Goal: Information Seeking & Learning: Learn about a topic

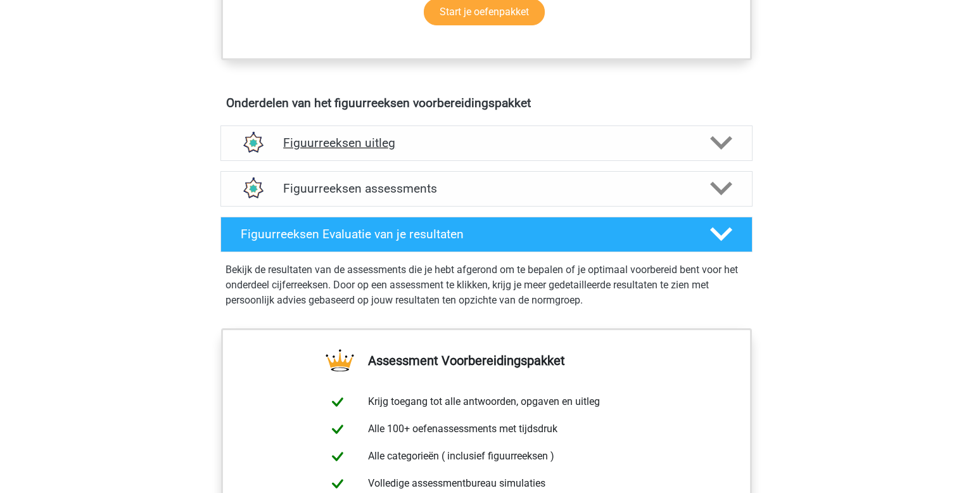
scroll to position [679, 0]
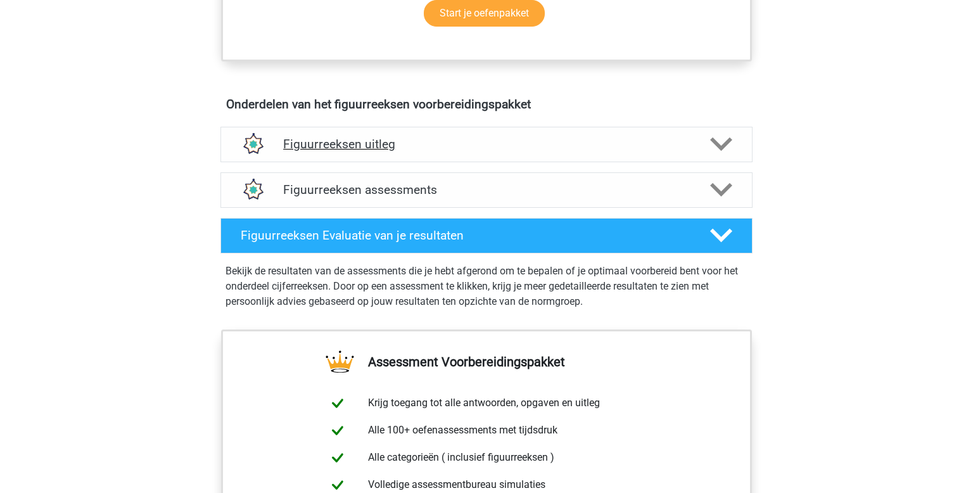
click at [411, 150] on h4 "Figuurreeksen uitleg" at bounding box center [486, 144] width 407 height 15
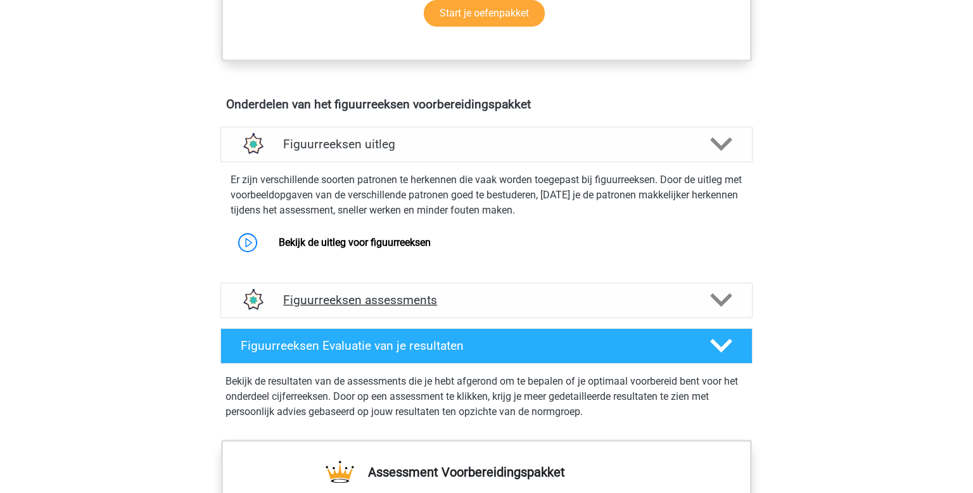
click at [371, 288] on div "Figuurreeksen assessments" at bounding box center [487, 300] width 532 height 35
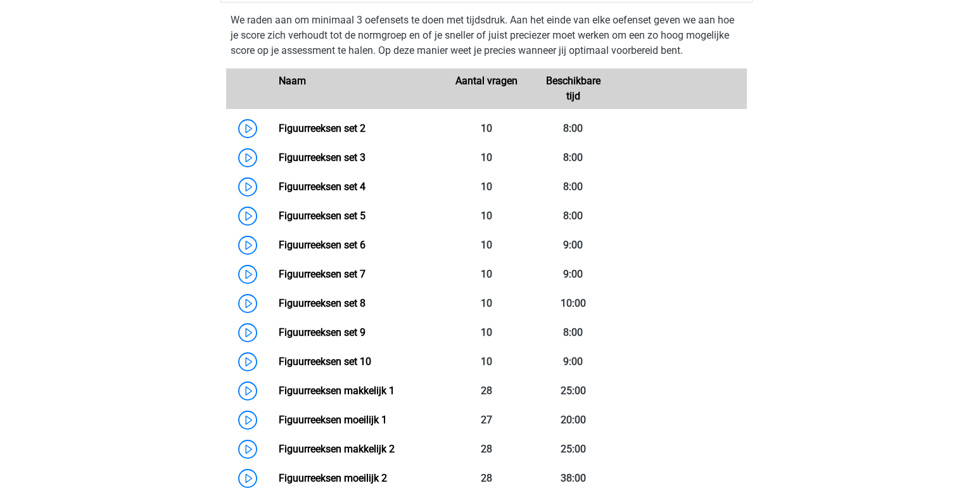
scroll to position [1191, 0]
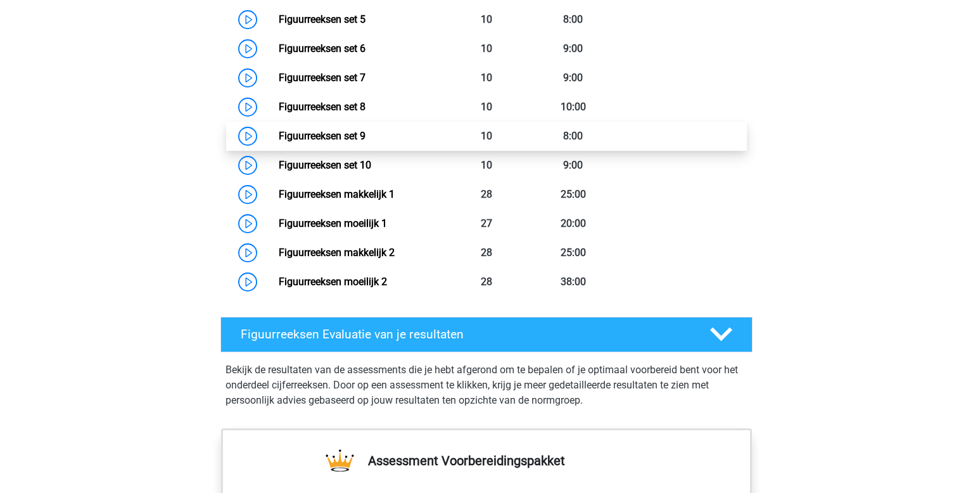
click at [320, 133] on link "Figuurreeksen set 9" at bounding box center [322, 136] width 87 height 12
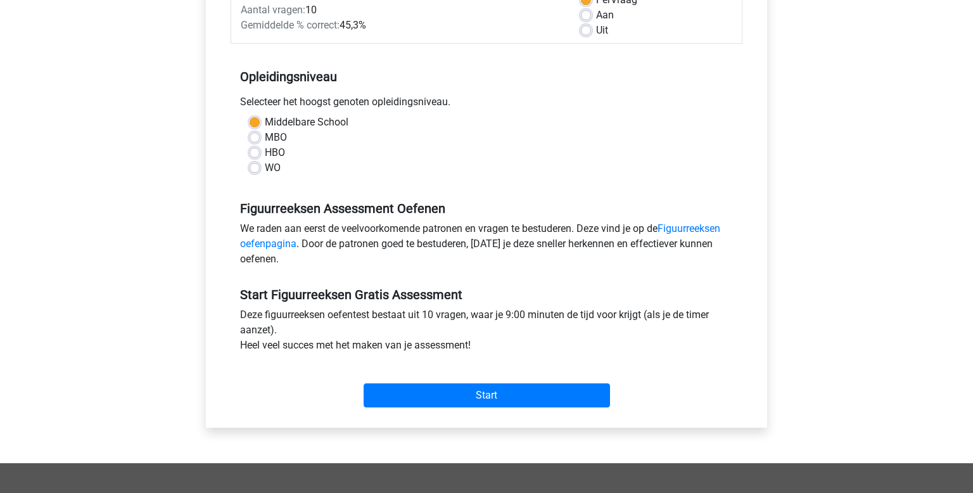
scroll to position [233, 0]
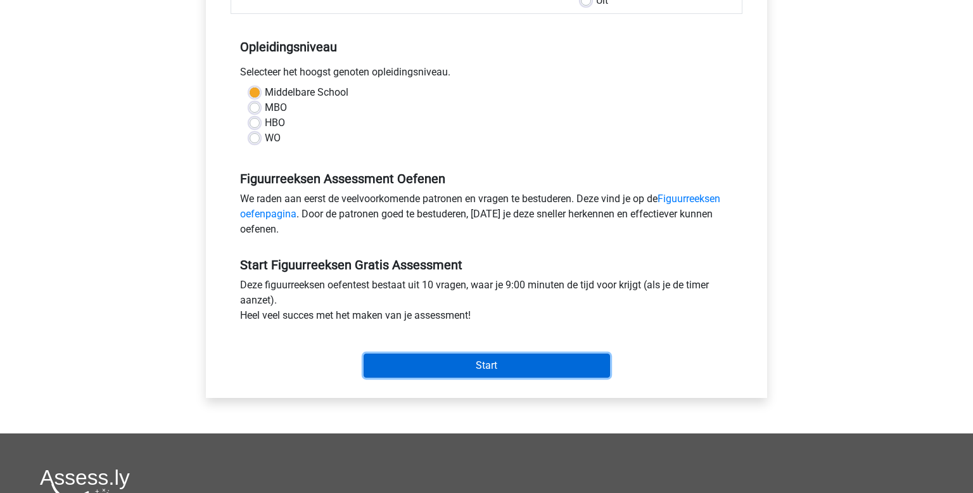
click at [466, 373] on input "Start" at bounding box center [487, 366] width 247 height 24
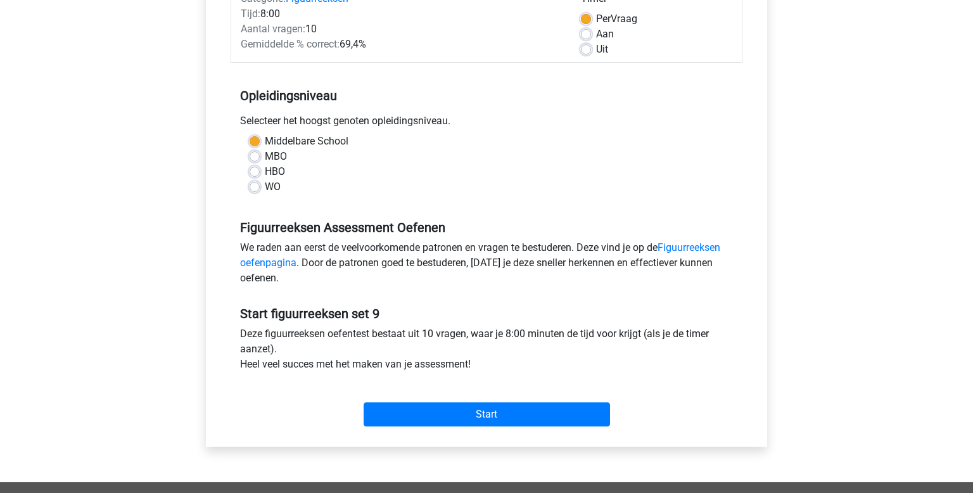
scroll to position [162, 0]
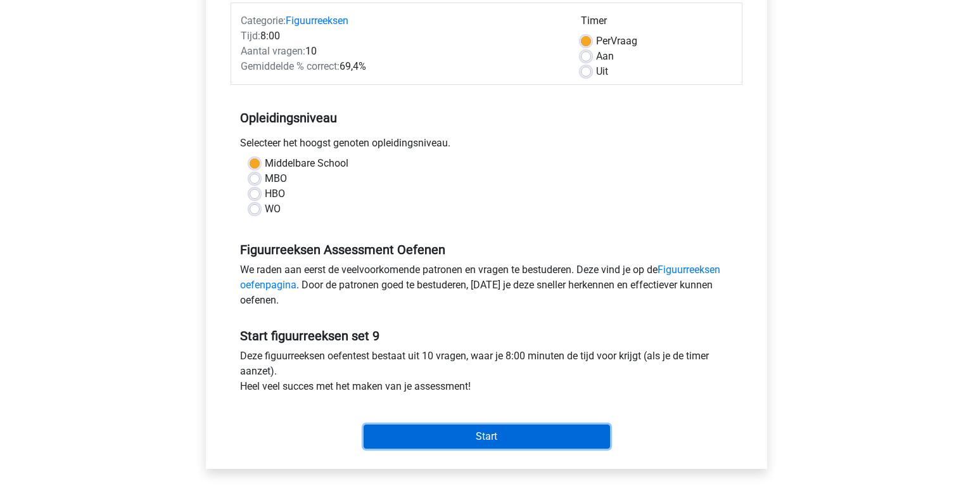
click at [530, 435] on input "Start" at bounding box center [487, 437] width 247 height 24
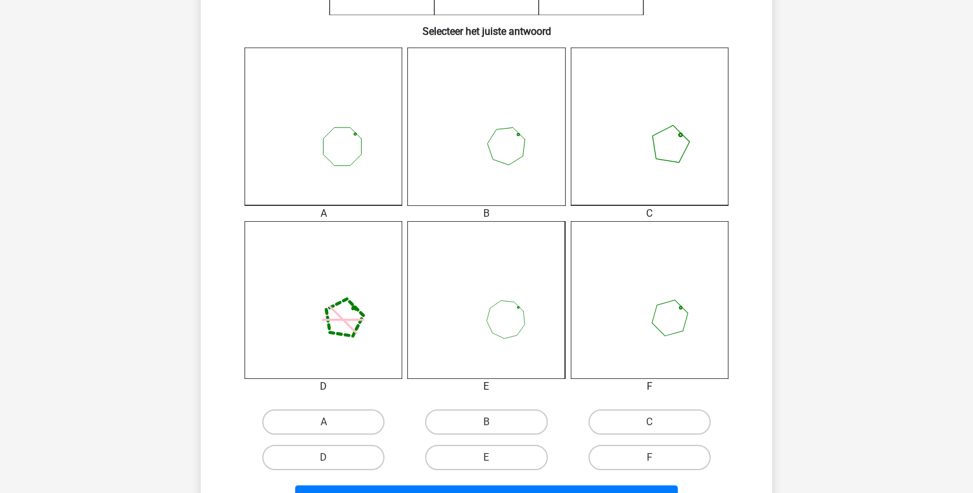
scroll to position [313, 0]
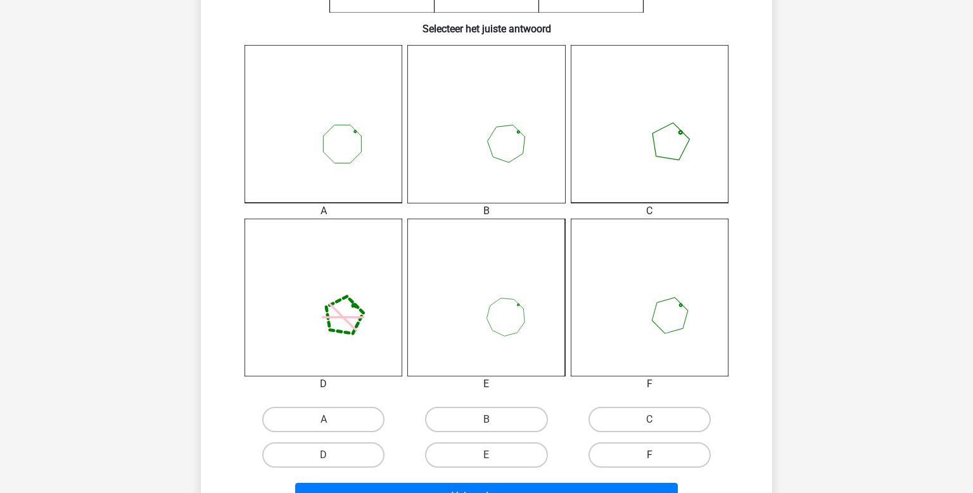
click at [636, 454] on label "F" at bounding box center [650, 454] width 122 height 25
click at [650, 455] on input "F" at bounding box center [654, 459] width 8 height 8
radio input "true"
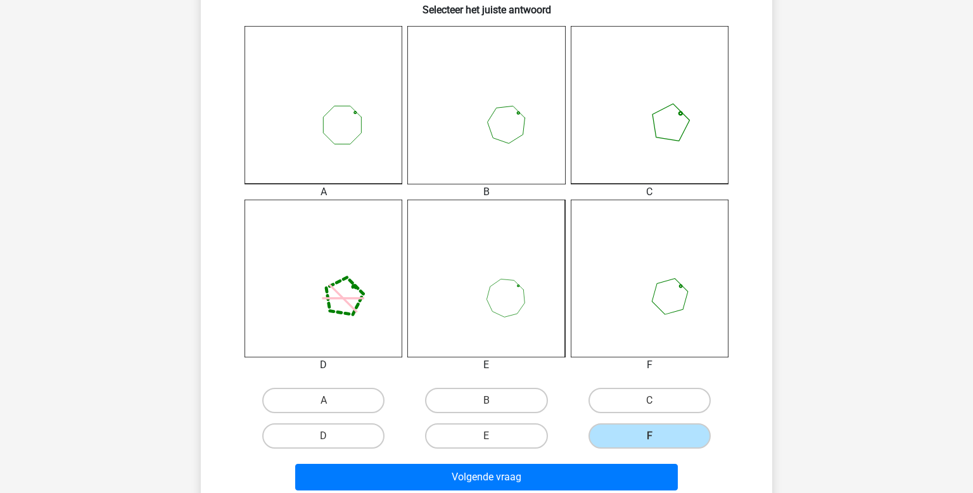
scroll to position [423, 0]
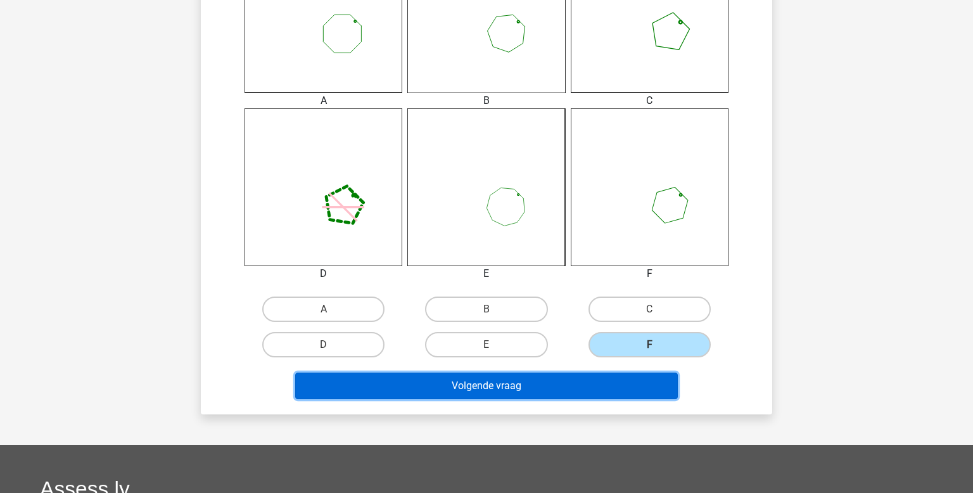
drag, startPoint x: 539, startPoint y: 386, endPoint x: 562, endPoint y: 390, distance: 23.1
click at [540, 387] on button "Volgende vraag" at bounding box center [486, 386] width 383 height 27
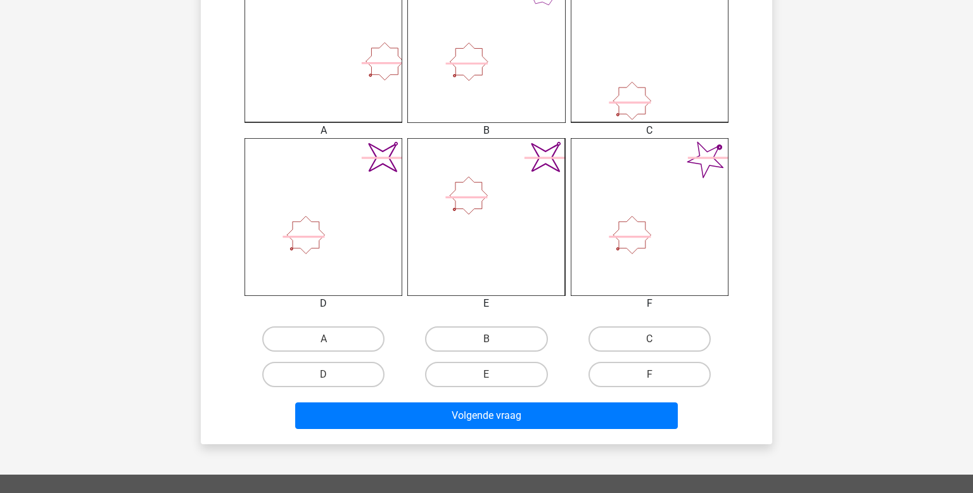
scroll to position [400, 0]
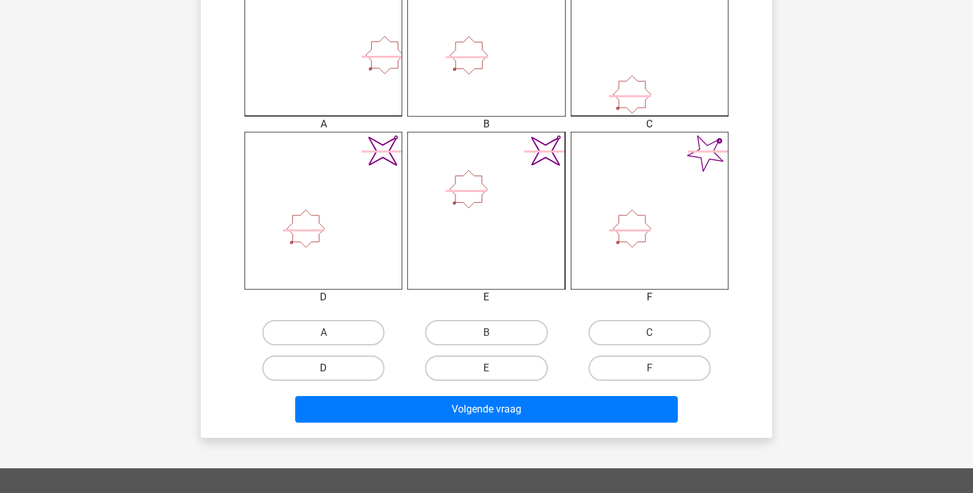
click at [355, 356] on label "D" at bounding box center [323, 368] width 122 height 25
click at [332, 368] on input "D" at bounding box center [328, 372] width 8 height 8
radio input "true"
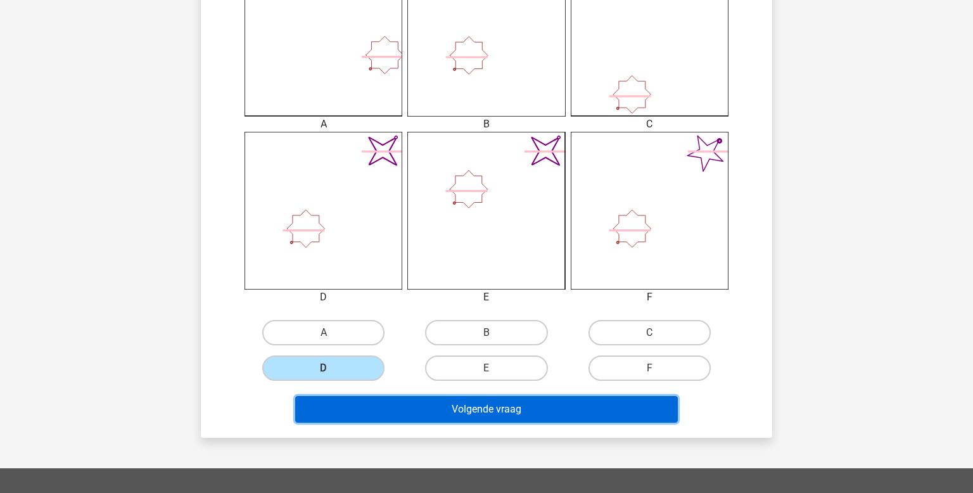
click at [509, 407] on button "Volgende vraag" at bounding box center [486, 409] width 383 height 27
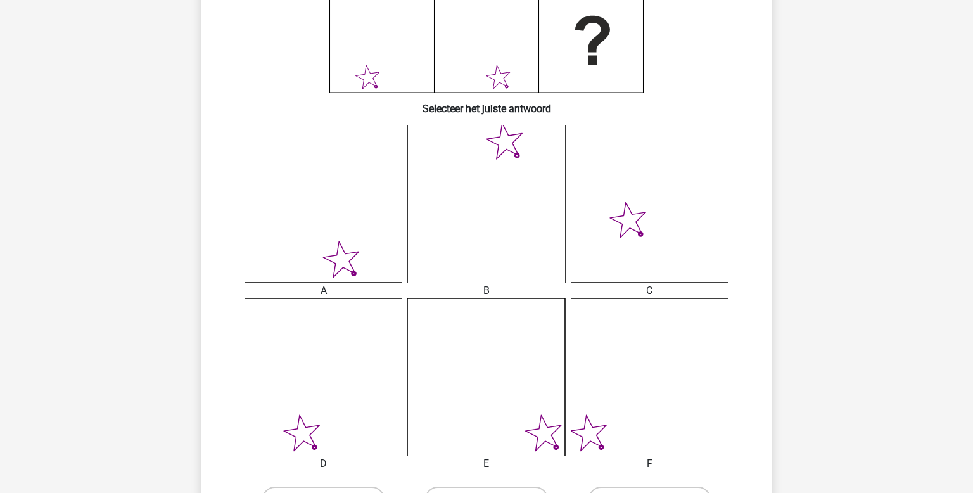
scroll to position [335, 0]
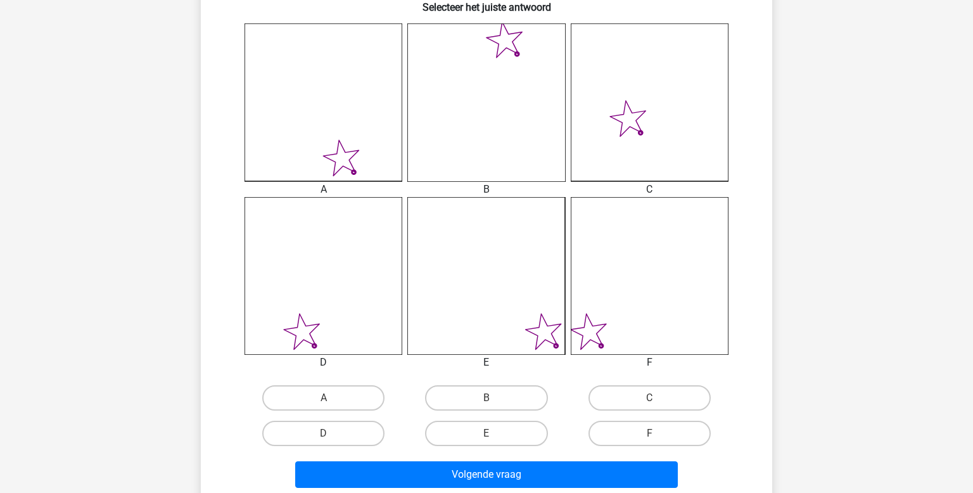
click at [316, 296] on icon at bounding box center [324, 276] width 158 height 158
click at [352, 438] on label "D" at bounding box center [323, 433] width 122 height 25
click at [332, 438] on input "D" at bounding box center [328, 437] width 8 height 8
radio input "true"
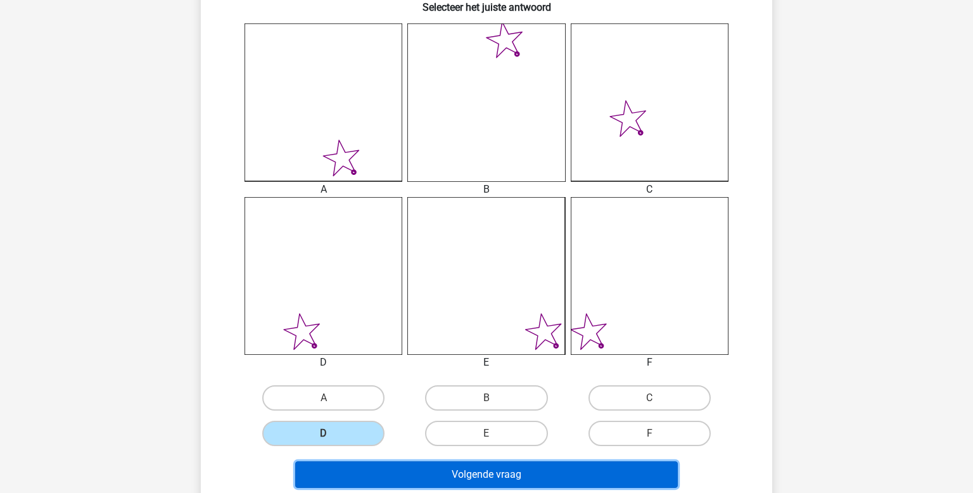
click at [510, 474] on button "Volgende vraag" at bounding box center [486, 474] width 383 height 27
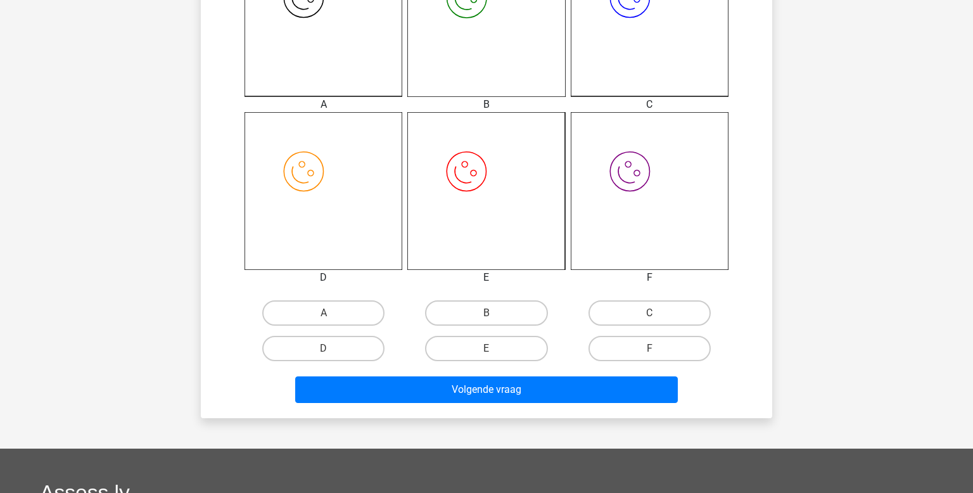
scroll to position [434, 0]
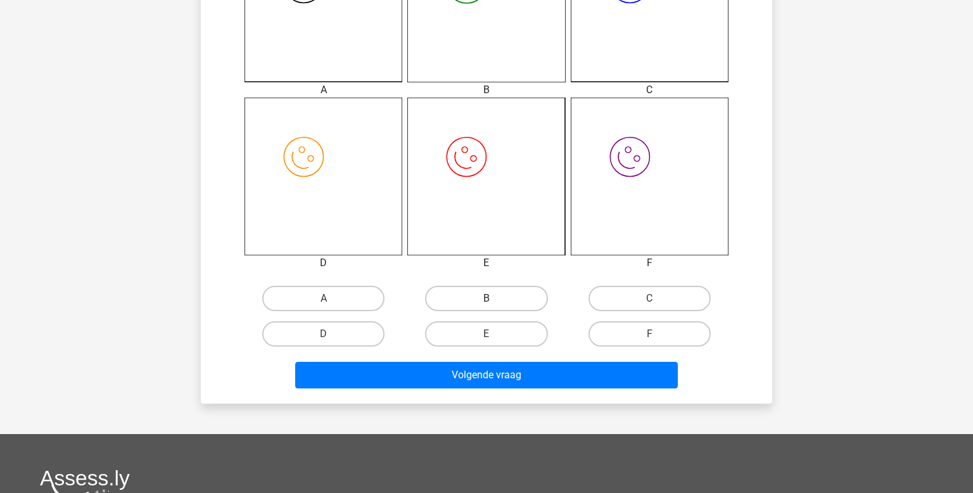
click at [501, 299] on label "B" at bounding box center [486, 298] width 122 height 25
click at [495, 299] on input "B" at bounding box center [491, 303] width 8 height 8
radio input "true"
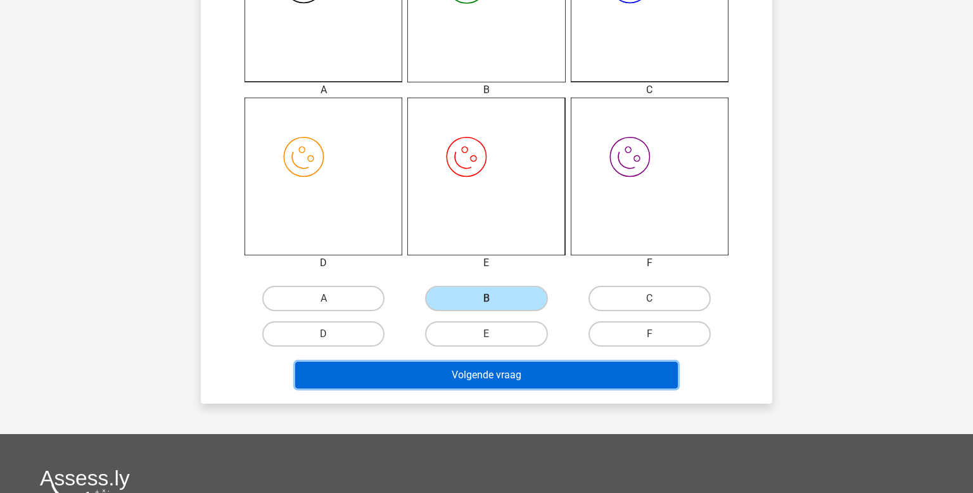
click at [508, 377] on button "Volgende vraag" at bounding box center [486, 375] width 383 height 27
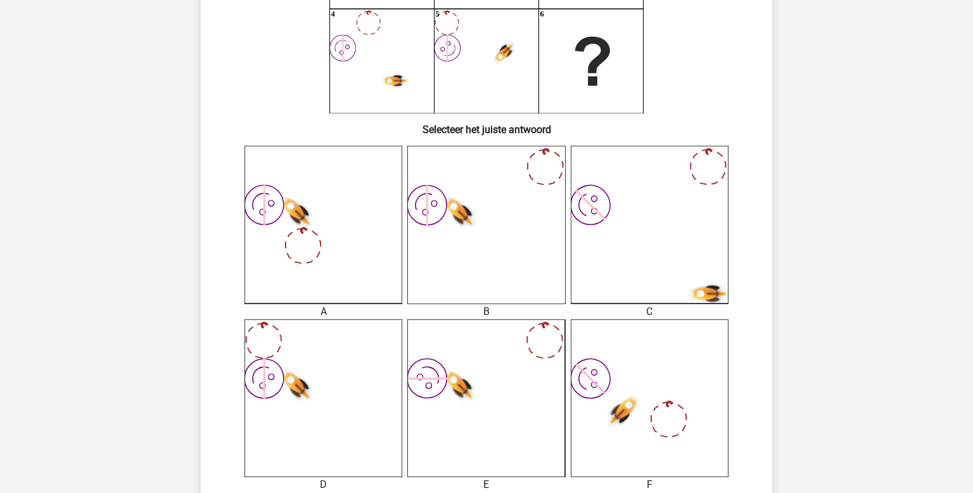
scroll to position [304, 0]
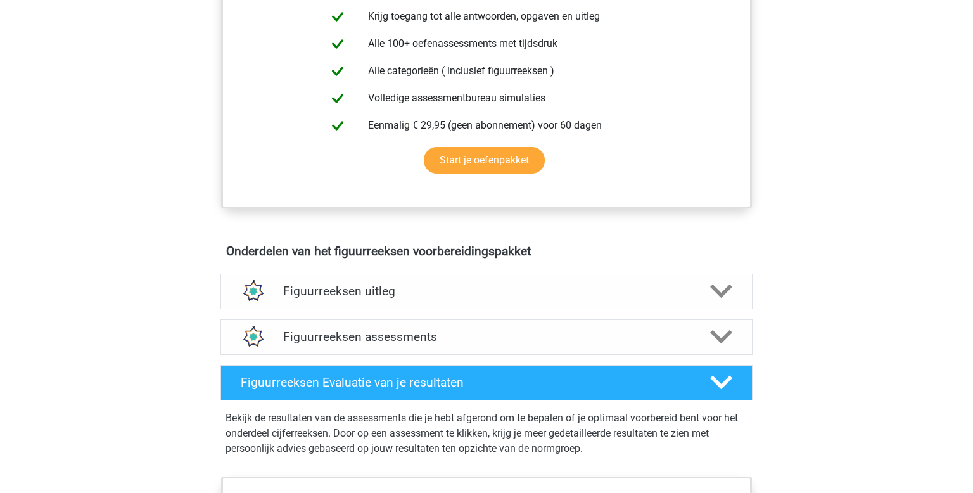
scroll to position [534, 0]
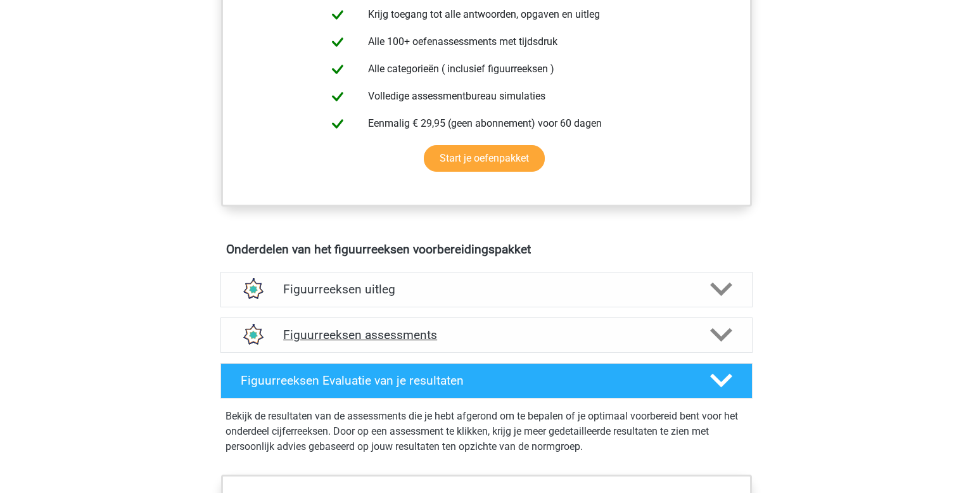
click at [404, 330] on h4 "Figuurreeksen assessments" at bounding box center [486, 335] width 407 height 15
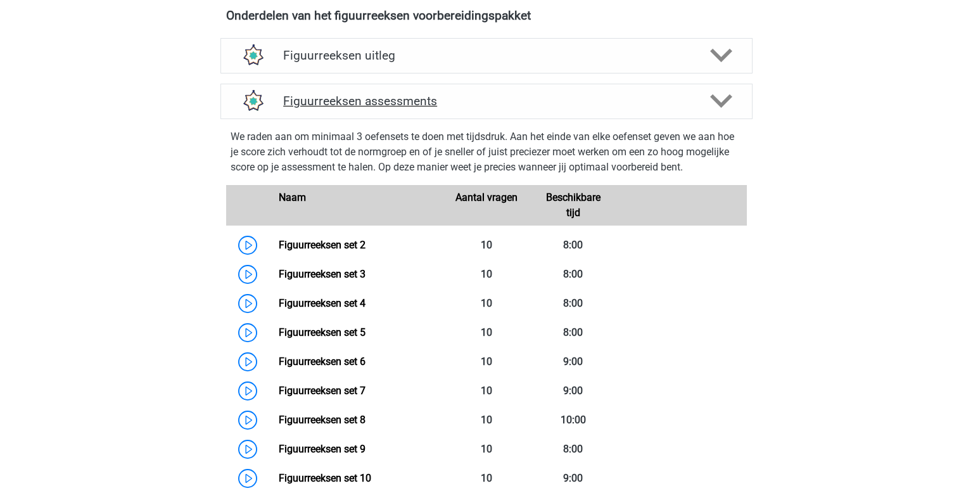
scroll to position [811, 0]
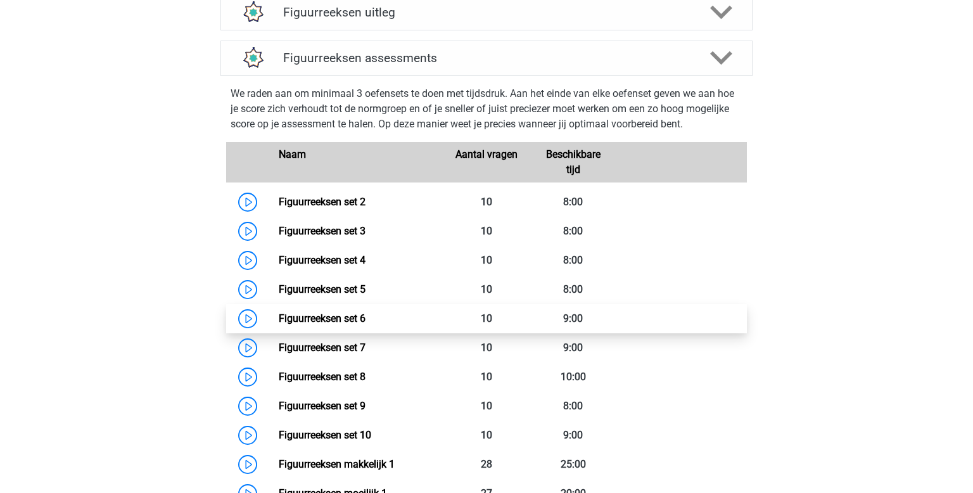
click at [330, 316] on link "Figuurreeksen set 6" at bounding box center [322, 318] width 87 height 12
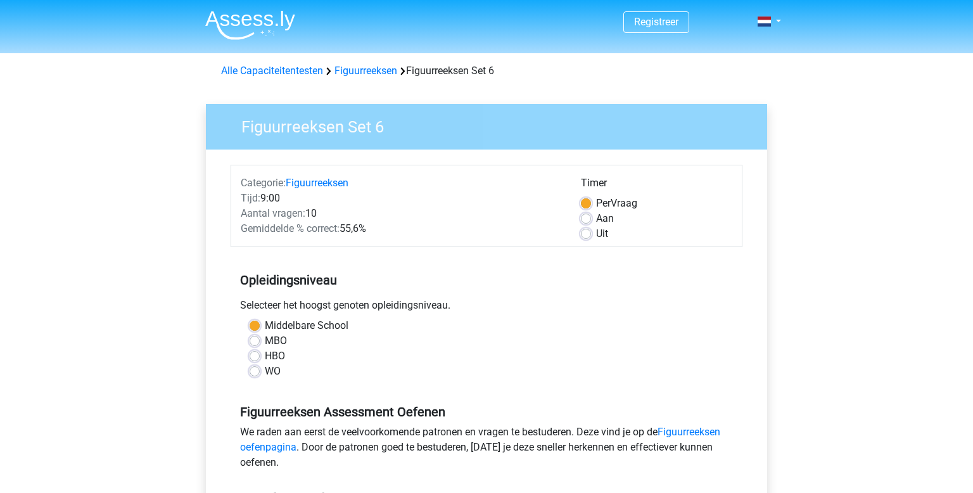
scroll to position [442, 0]
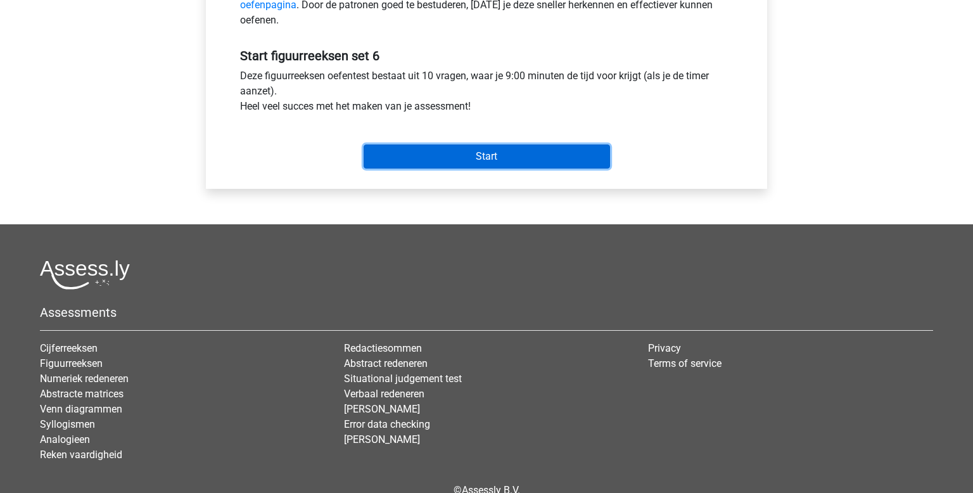
click at [511, 155] on input "Start" at bounding box center [487, 156] width 247 height 24
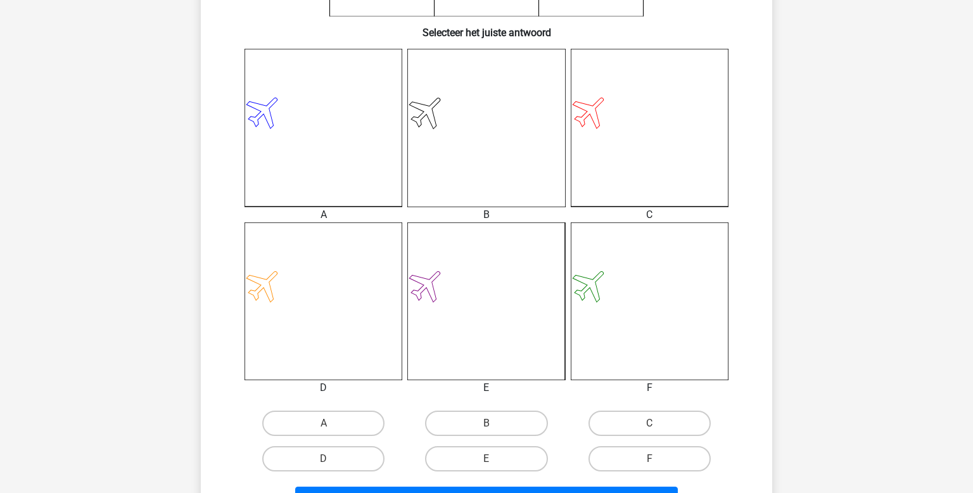
scroll to position [369, 0]
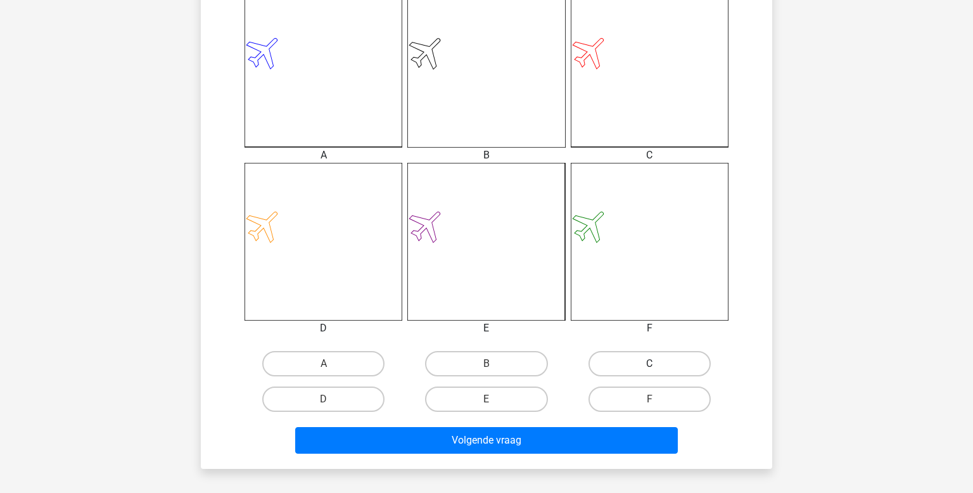
drag, startPoint x: 575, startPoint y: 355, endPoint x: 619, endPoint y: 361, distance: 44.7
click at [400, 354] on div "C" at bounding box center [323, 363] width 153 height 25
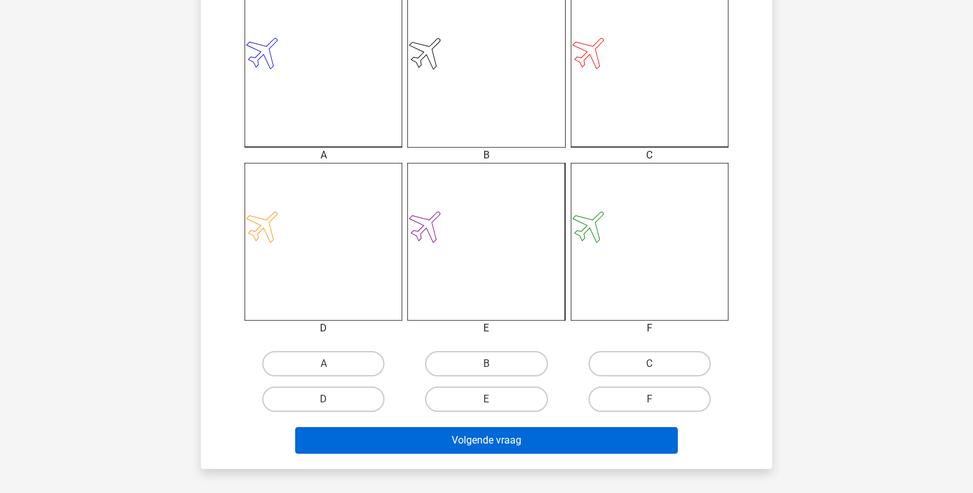
drag, startPoint x: 619, startPoint y: 361, endPoint x: 578, endPoint y: 445, distance: 93.8
click at [619, 361] on label "C" at bounding box center [650, 363] width 122 height 25
click at [650, 364] on input "C" at bounding box center [654, 368] width 8 height 8
radio input "true"
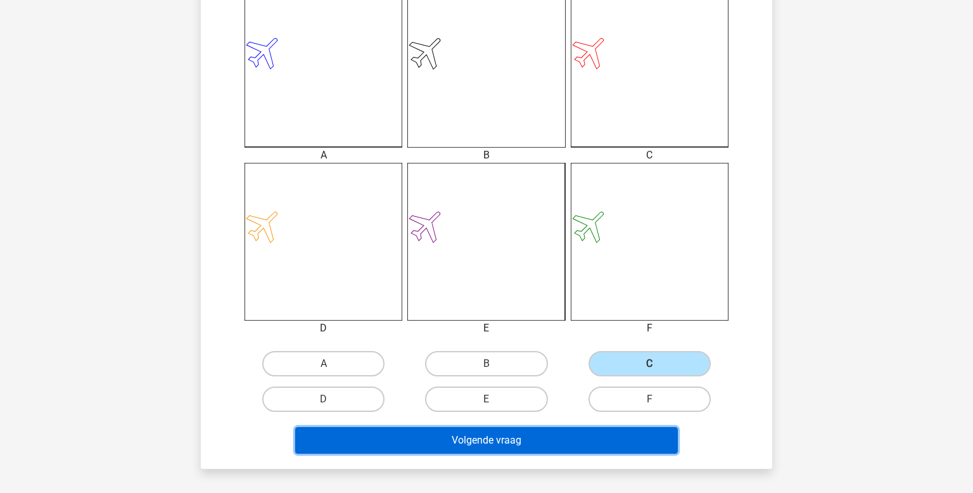
click at [569, 431] on button "Volgende vraag" at bounding box center [486, 440] width 383 height 27
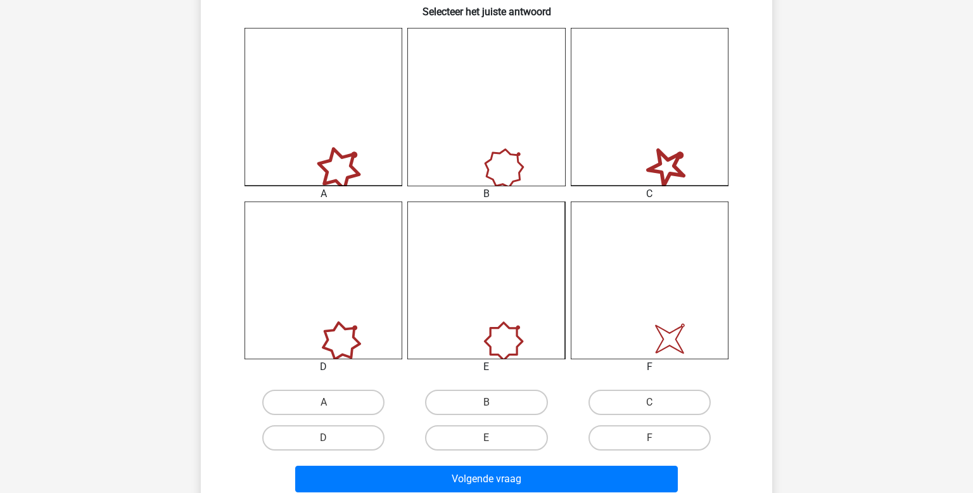
scroll to position [368, 0]
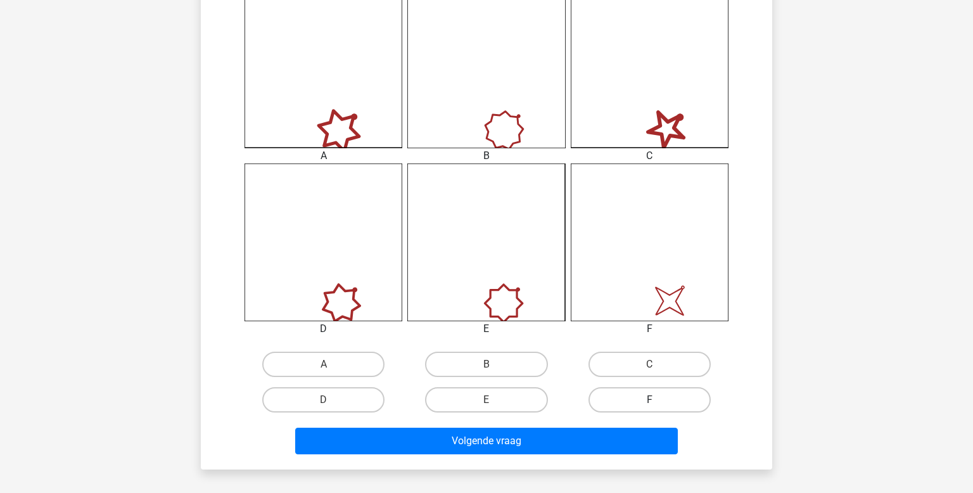
click at [633, 400] on label "F" at bounding box center [650, 399] width 122 height 25
click at [650, 400] on input "F" at bounding box center [654, 404] width 8 height 8
radio input "true"
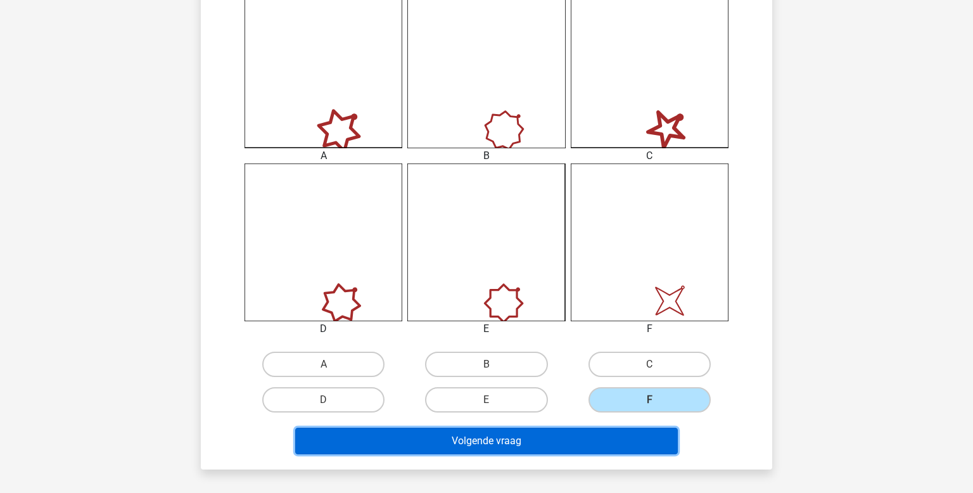
click at [613, 429] on button "Volgende vraag" at bounding box center [486, 441] width 383 height 27
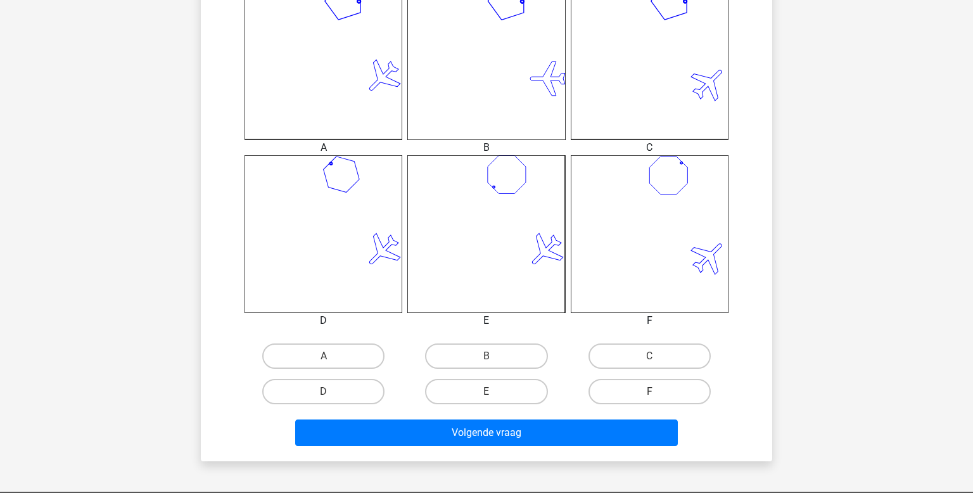
scroll to position [385, 0]
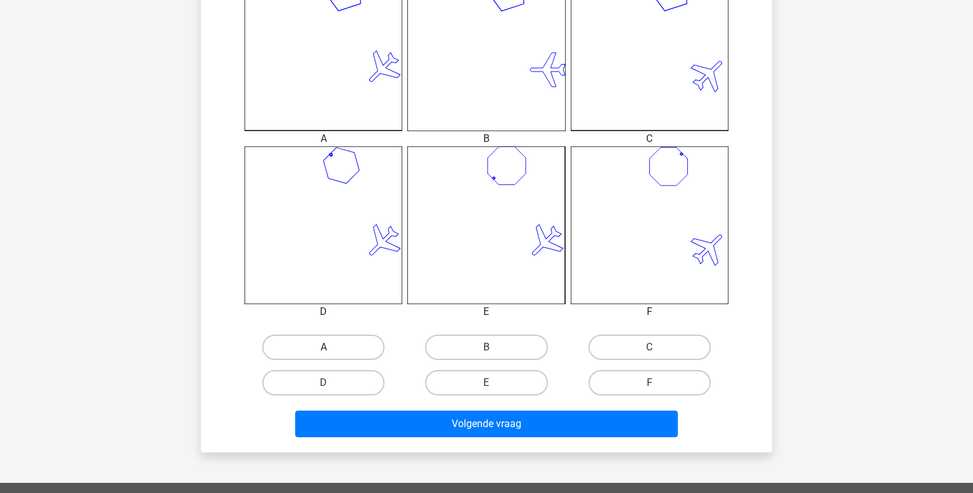
click at [338, 352] on label "A" at bounding box center [323, 347] width 122 height 25
click at [332, 352] on input "A" at bounding box center [328, 351] width 8 height 8
radio input "true"
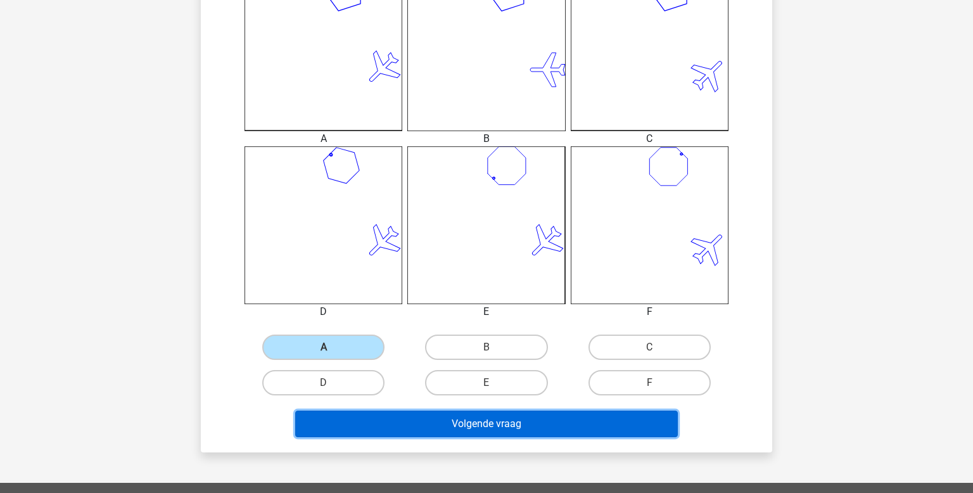
click at [472, 412] on button "Volgende vraag" at bounding box center [486, 424] width 383 height 27
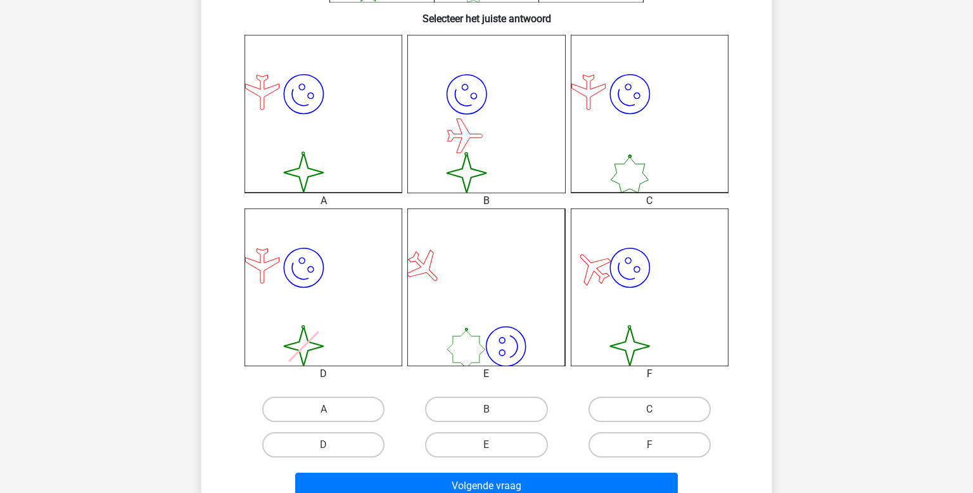
scroll to position [398, 0]
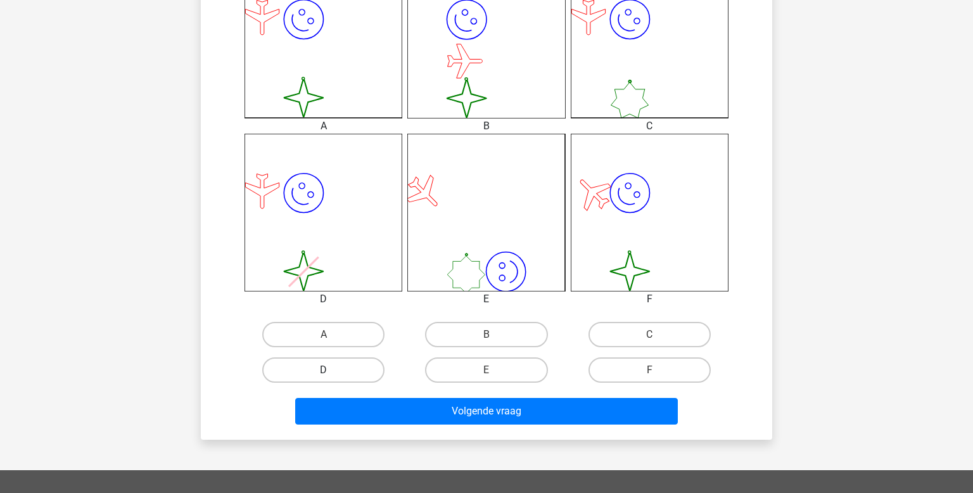
click at [380, 368] on label "D" at bounding box center [323, 369] width 122 height 25
click at [332, 370] on input "D" at bounding box center [328, 374] width 8 height 8
radio input "true"
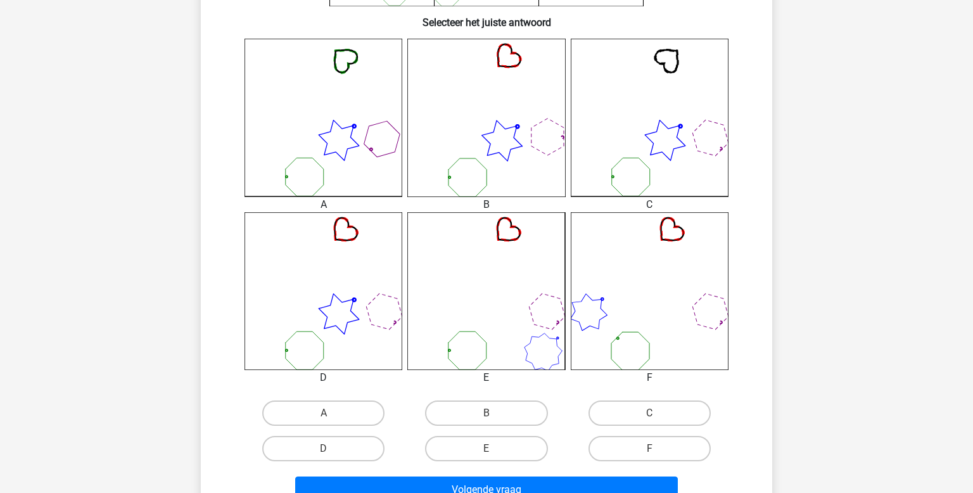
scroll to position [324, 0]
